Goal: Check status: Check status

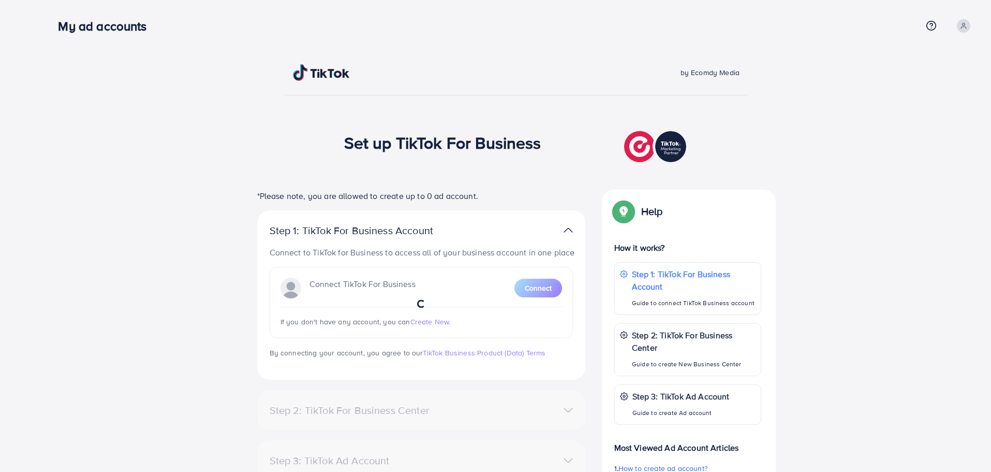
click at [468, 133] on h1 "Set up TikTok For Business" at bounding box center [442, 143] width 197 height 20
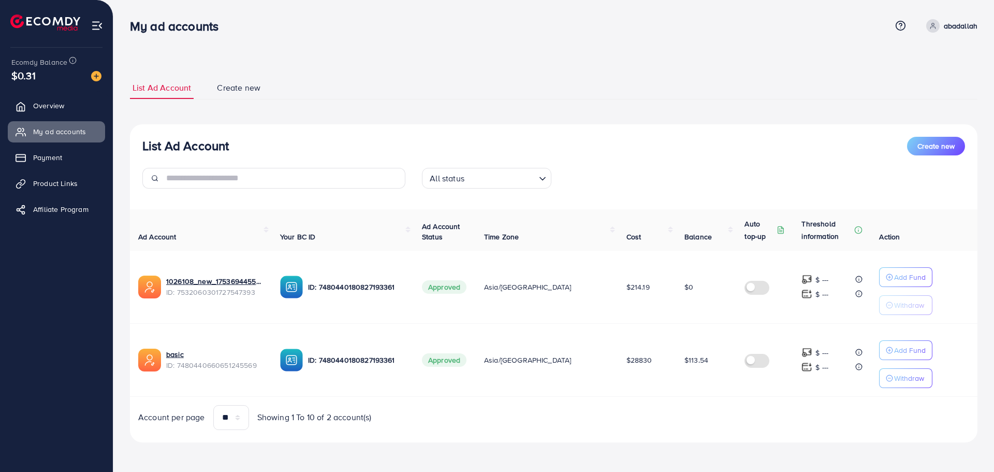
click at [468, 131] on div "List Ad Account Create new All status Loading... Ad Account Your BC ID Ad Accou…" at bounding box center [553, 283] width 847 height 318
click at [681, 353] on td "$113.54" at bounding box center [706, 359] width 61 height 73
click at [672, 398] on div "Ad Account Your BC ID Ad Account Status Time Zone Cost Balance Auto top-up Thre…" at bounding box center [553, 319] width 847 height 221
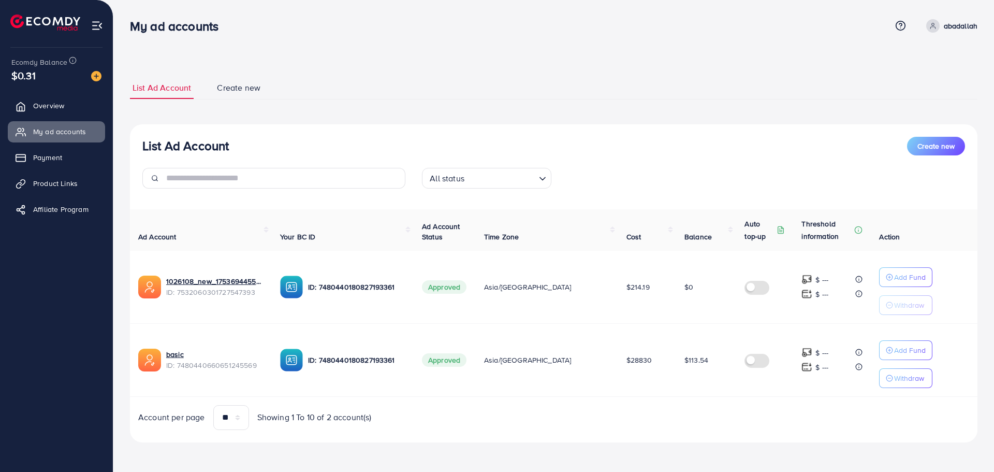
click at [679, 368] on td "$113.54" at bounding box center [706, 359] width 61 height 73
click at [681, 380] on td "$113.54" at bounding box center [706, 359] width 61 height 73
